Goal: Information Seeking & Learning: Find specific fact

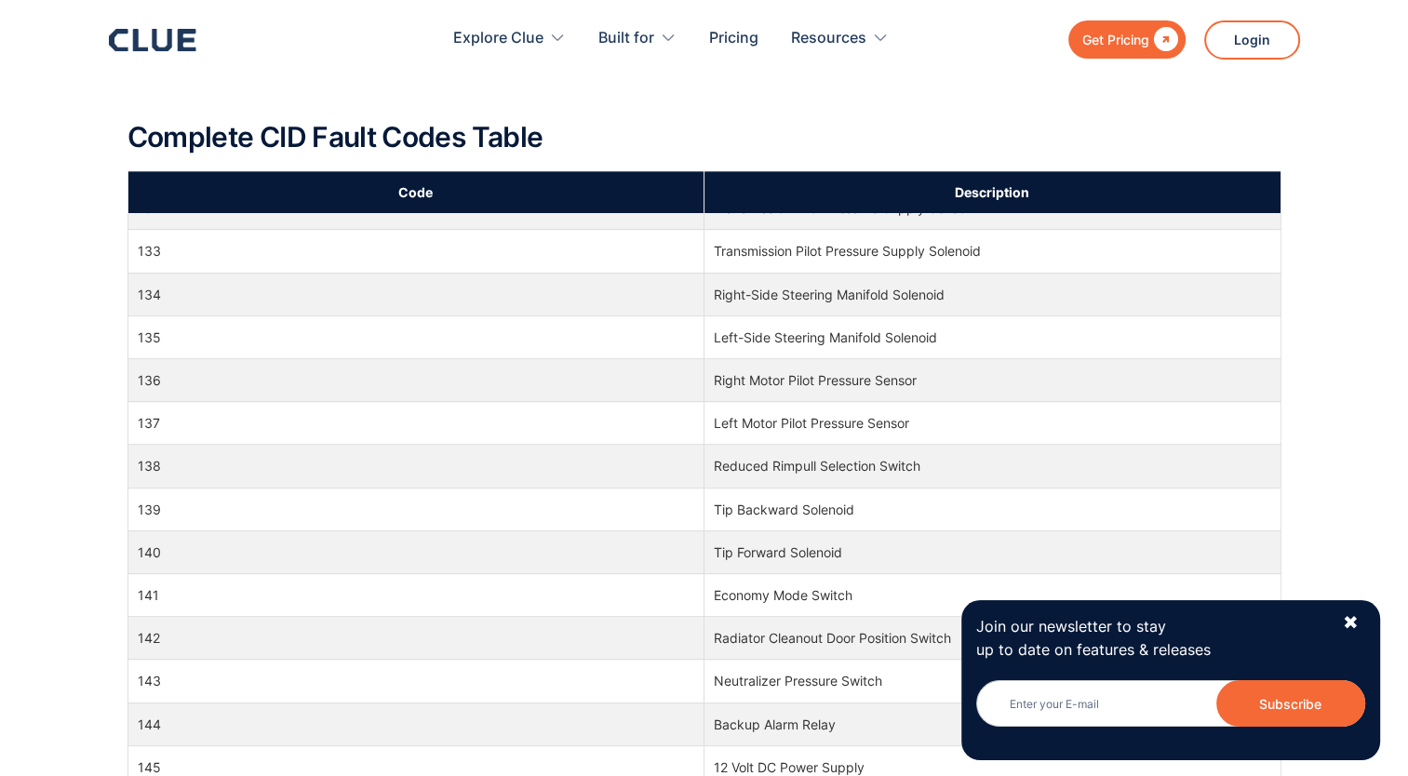
scroll to position [810, 0]
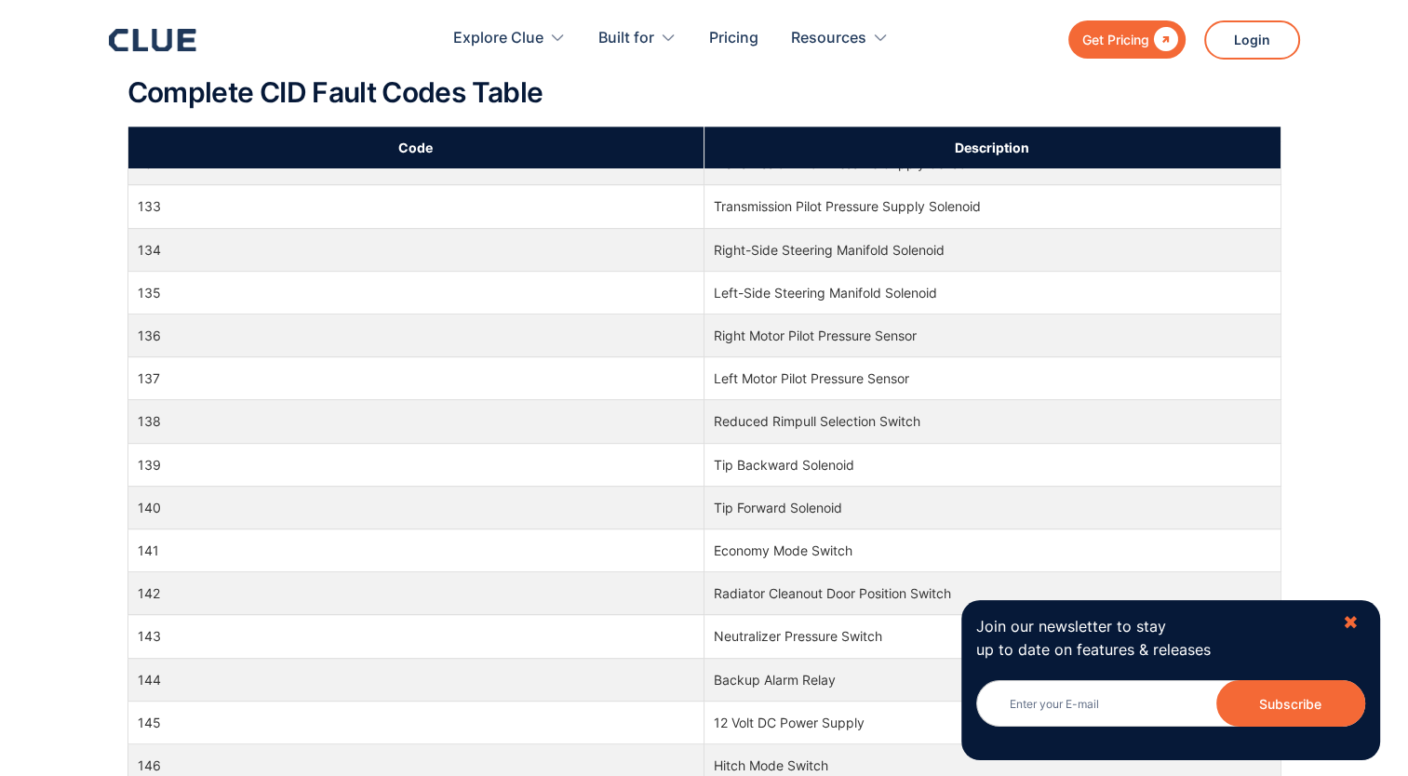
click at [1357, 620] on div "✖" at bounding box center [1351, 622] width 16 height 23
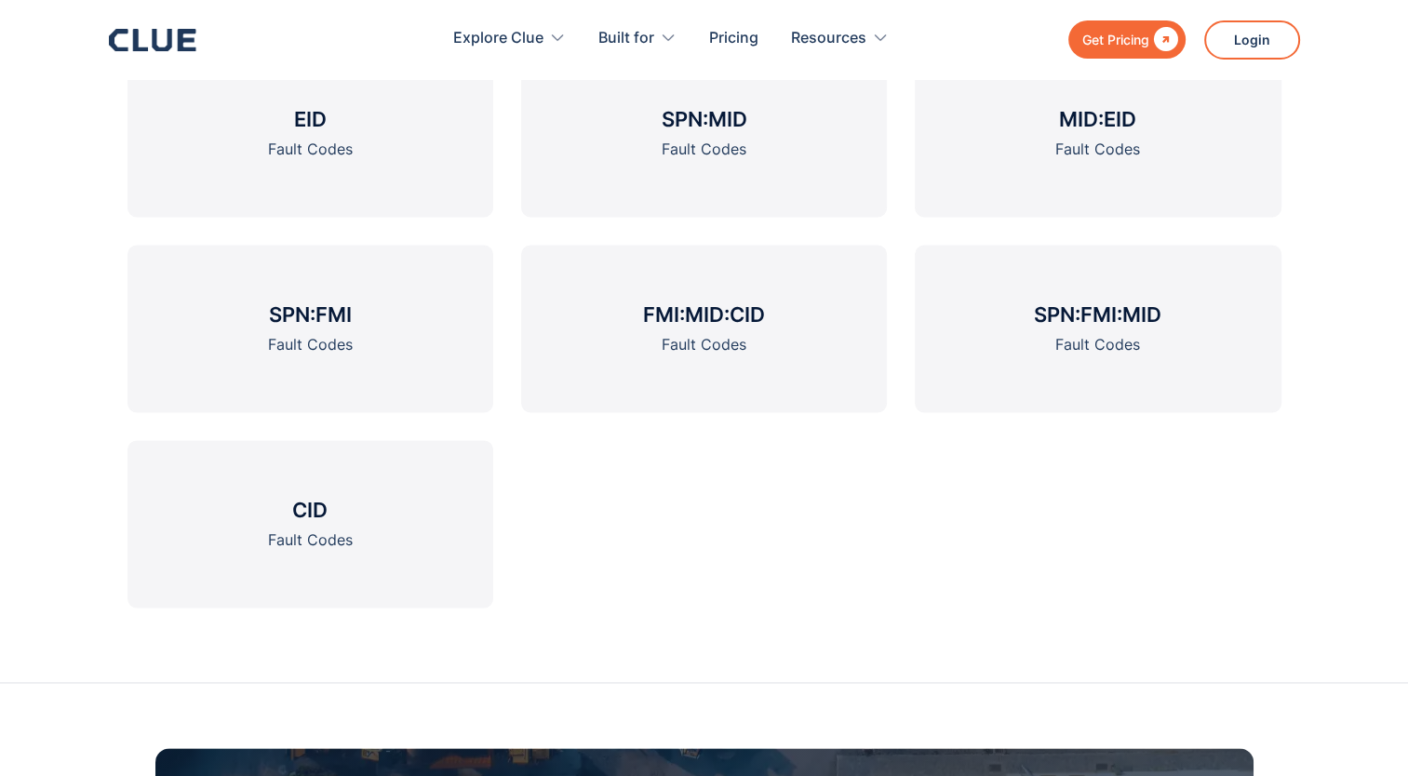
scroll to position [2217, 0]
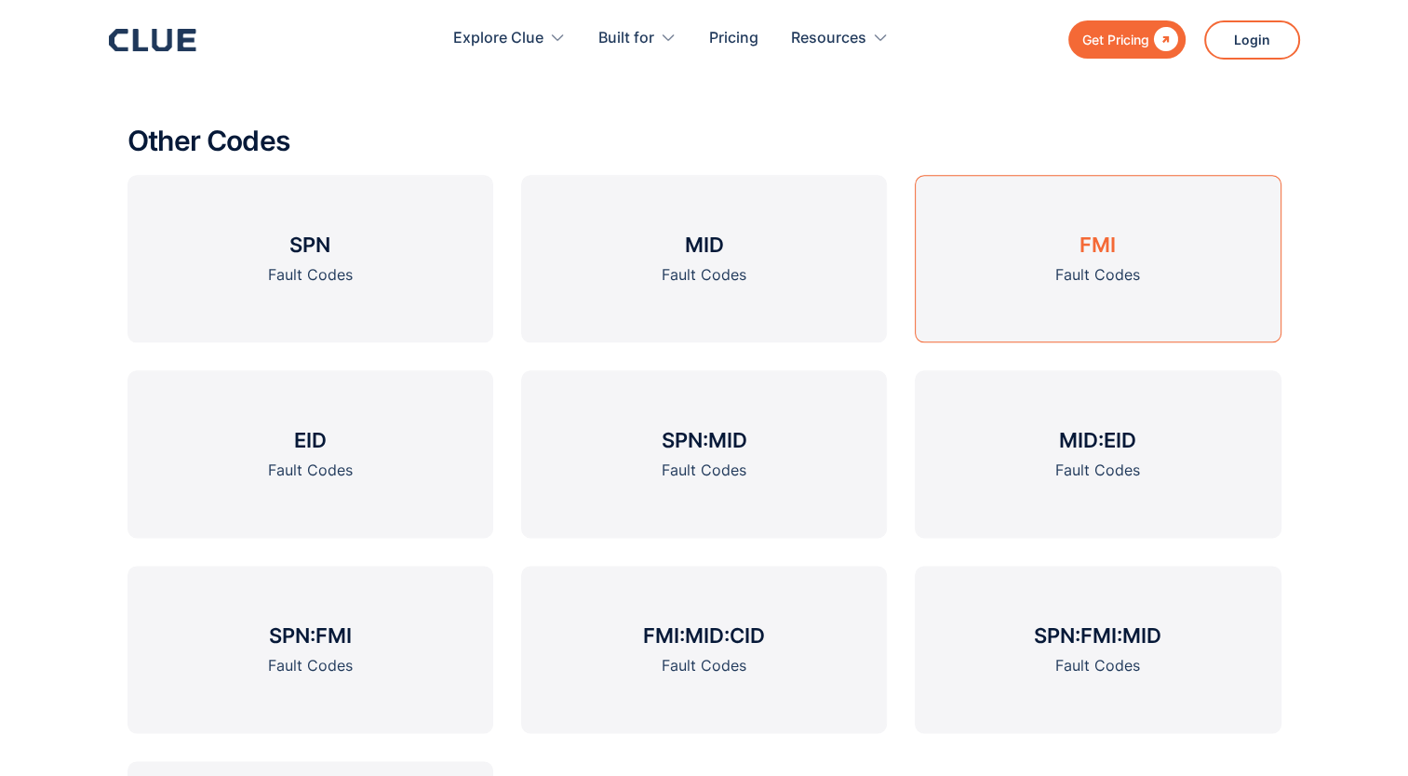
click at [1146, 252] on link "FMI Fault Codes" at bounding box center [1098, 258] width 366 height 167
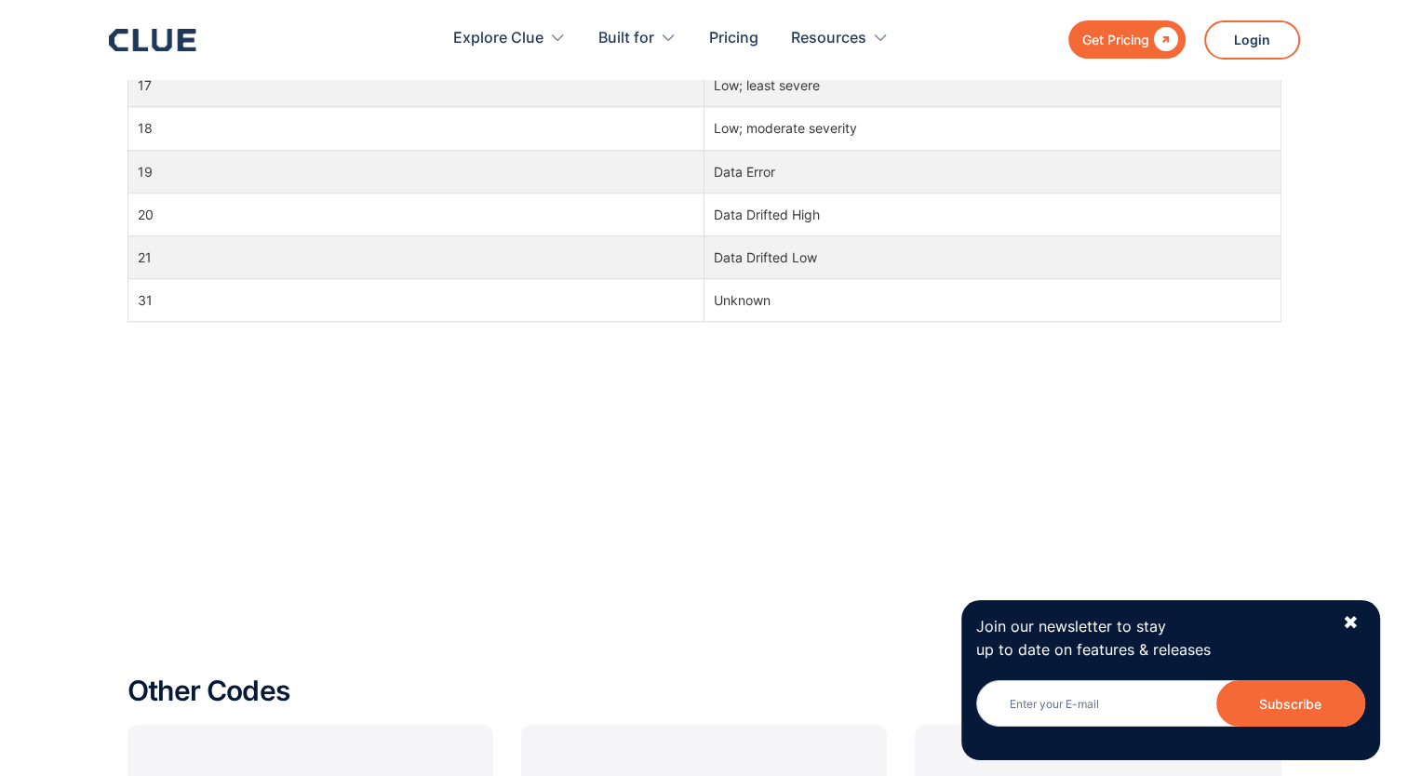
scroll to position [2140, 0]
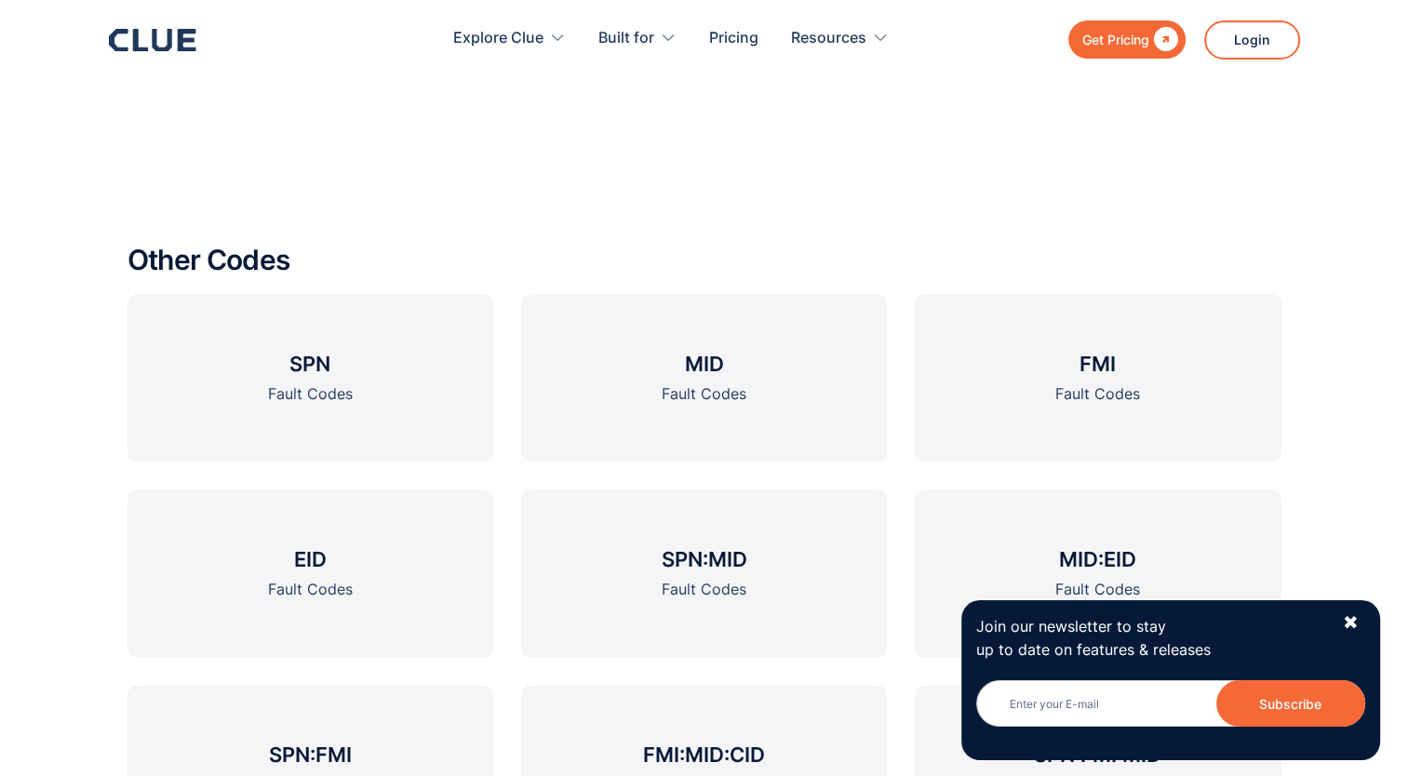
click at [1340, 620] on div "Join our newsletter to stay up to date on features & releases Newsletter Subscr…" at bounding box center [1170, 680] width 419 height 160
